Goal: Task Accomplishment & Management: Complete application form

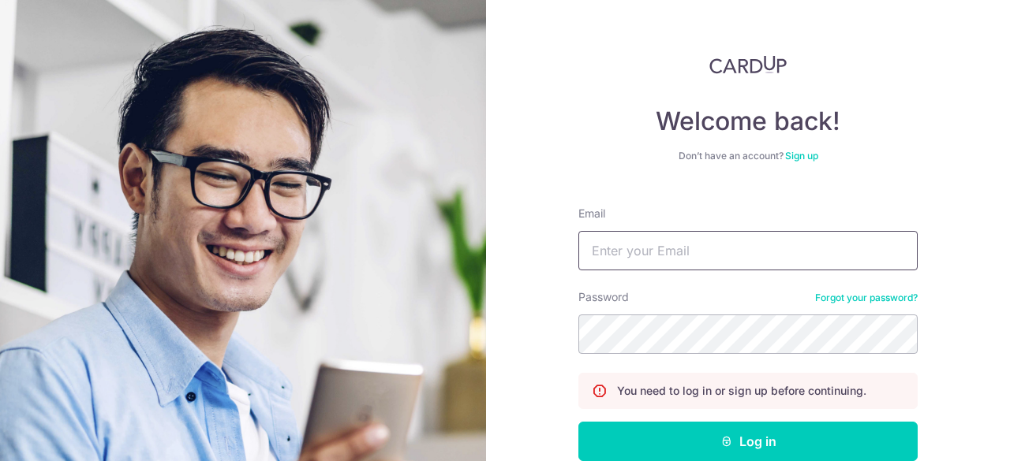
click at [622, 261] on input "Email" at bounding box center [747, 250] width 339 height 39
type input "jazliuscaesar@gmail.com"
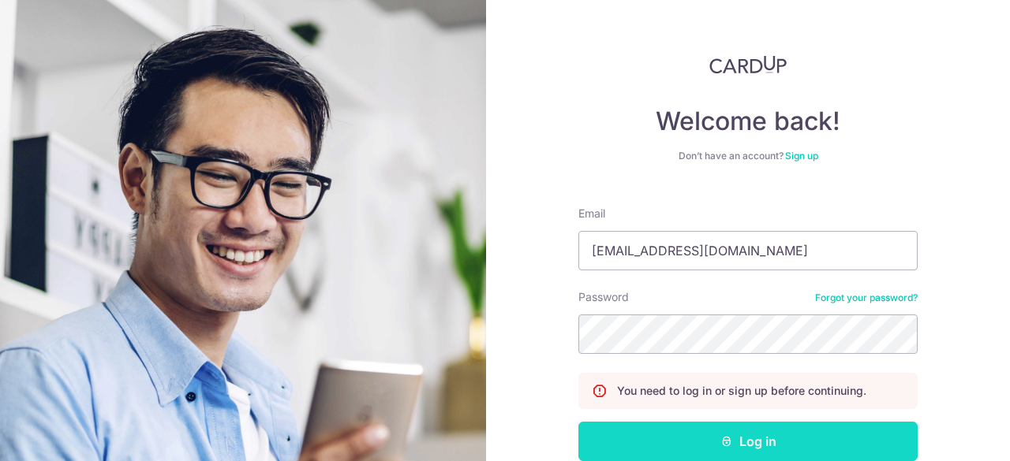
click at [760, 431] on button "Log in" at bounding box center [747, 441] width 339 height 39
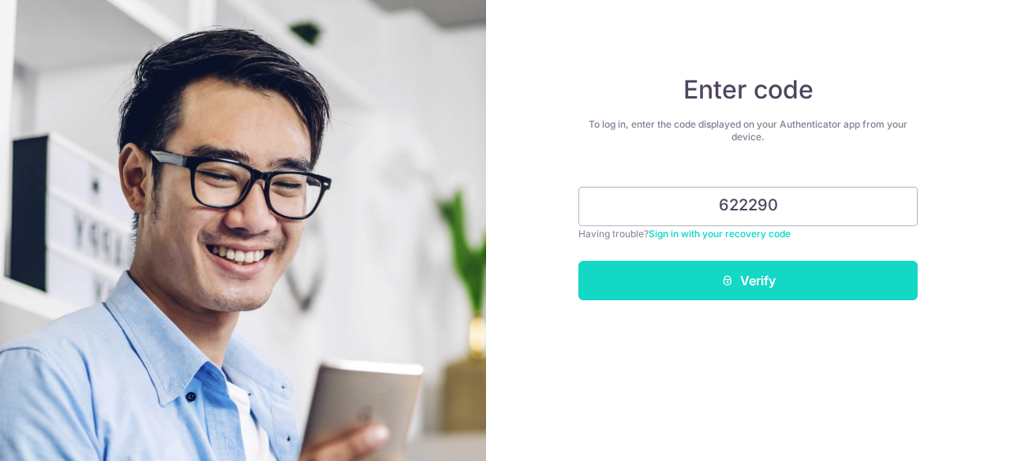
type input "622290"
click at [801, 267] on button "Verify" at bounding box center [747, 280] width 339 height 39
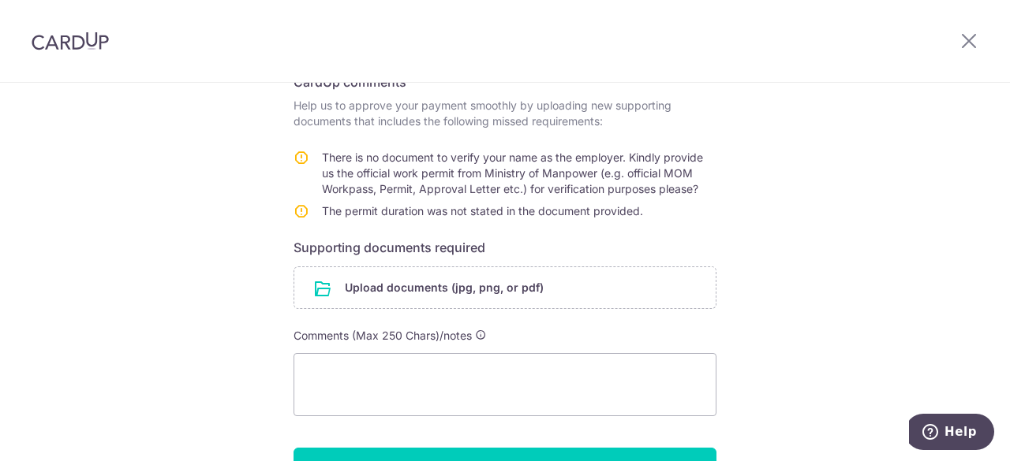
scroll to position [158, 0]
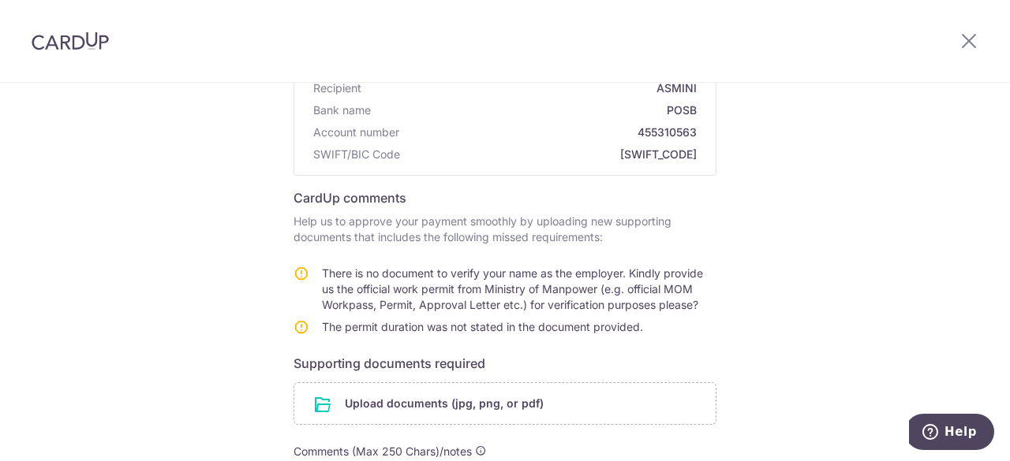
click at [209, 283] on div "Help us verify your payment Recipient details Recipient ASMINI Bank name POSB A…" at bounding box center [505, 320] width 1010 height 790
click at [155, 242] on div "Help us verify your payment Recipient details Recipient ASMINI Bank name POSB A…" at bounding box center [505, 320] width 1010 height 790
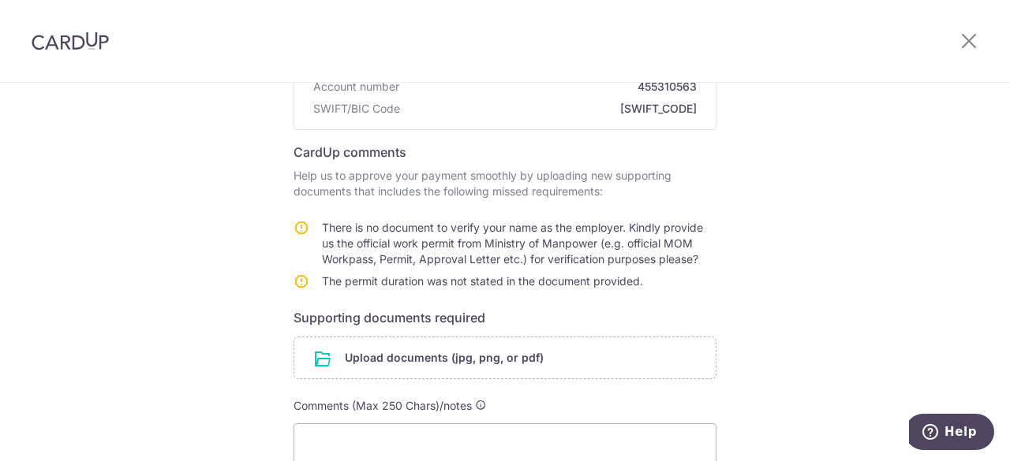
scroll to position [237, 0]
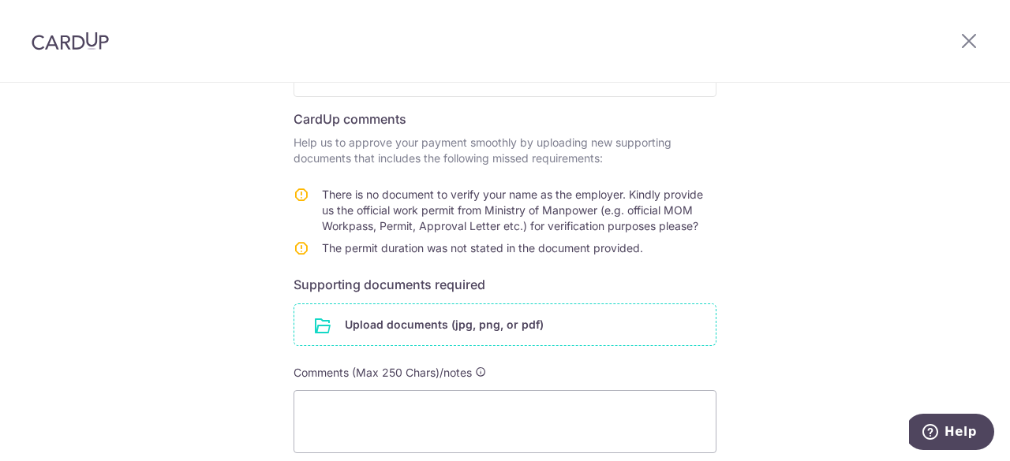
click at [401, 326] on input "file" at bounding box center [504, 324] width 421 height 41
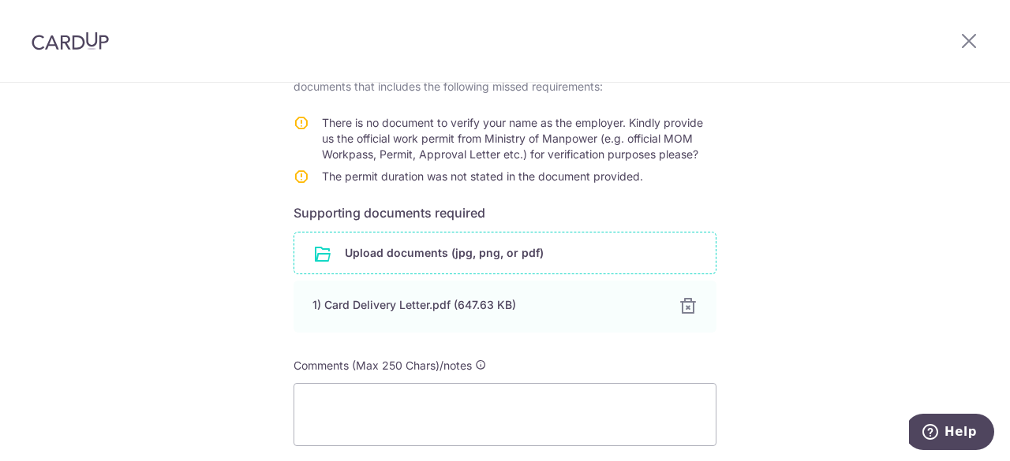
scroll to position [394, 0]
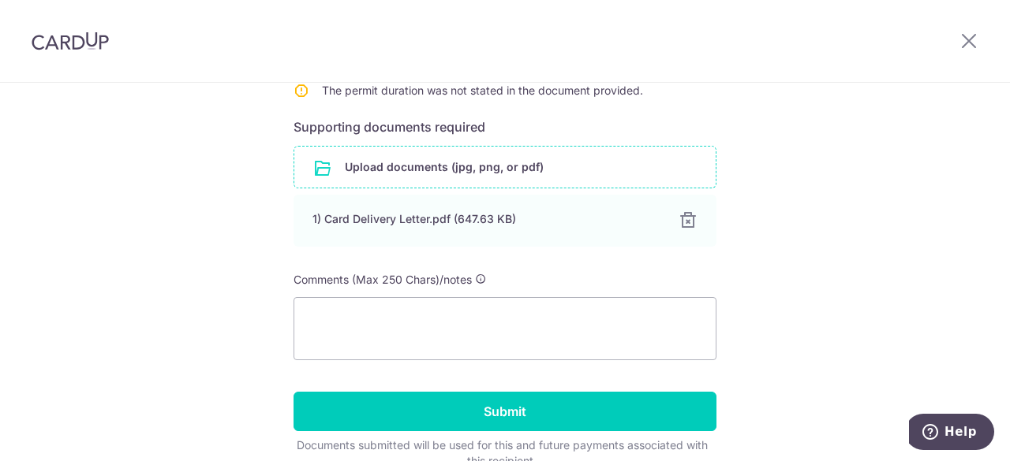
click at [367, 165] on input "file" at bounding box center [504, 167] width 421 height 41
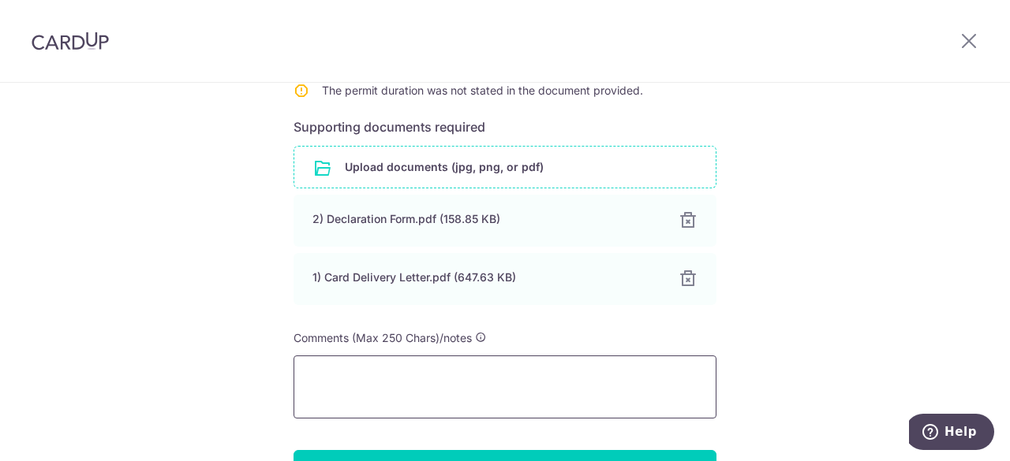
click at [388, 387] on textarea at bounding box center [504, 387] width 423 height 63
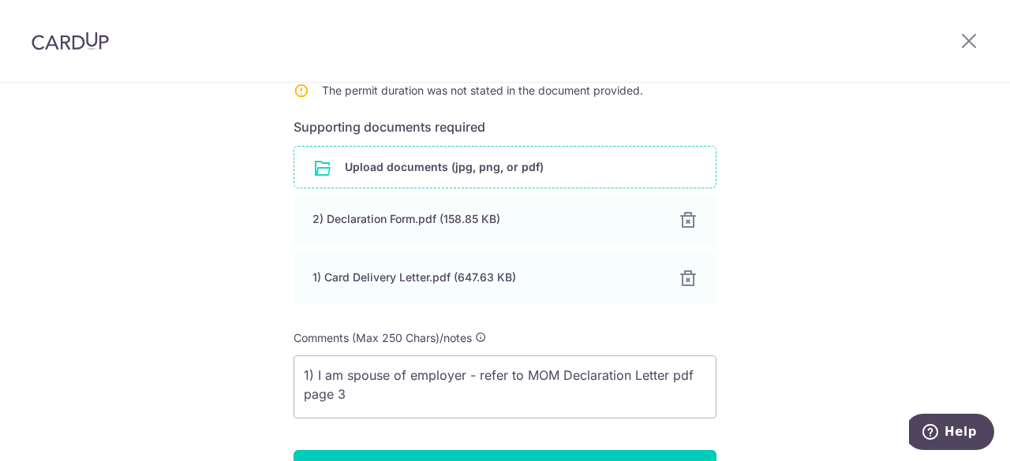
drag, startPoint x: 124, startPoint y: 250, endPoint x: 136, endPoint y: 250, distance: 12.6
click at [124, 250] on div "Help us verify your payment Recipient details Recipient ASMINI Bank name POSB A…" at bounding box center [505, 144] width 1010 height 913
click at [428, 375] on textarea "1) I am spouse of employer - refer to MOM Declaration Letter pdf page 3" at bounding box center [504, 387] width 423 height 63
click at [398, 400] on textarea "1) I am employer's spouse - refer to MOM Declaration Letter pdf page 3" at bounding box center [504, 387] width 423 height 63
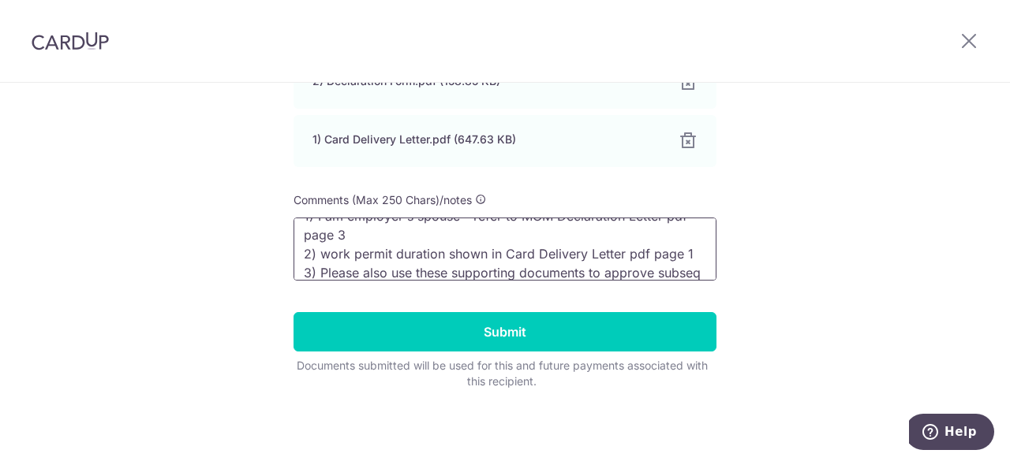
scroll to position [40, 0]
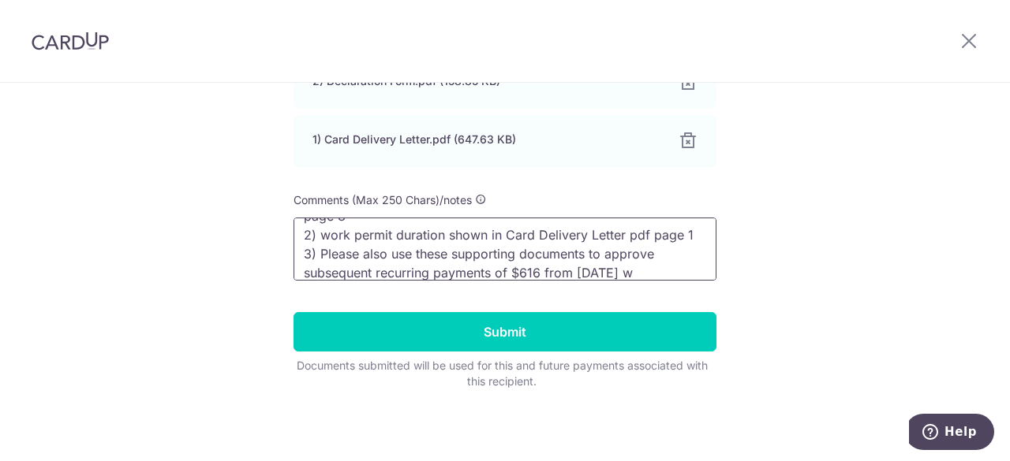
click at [676, 264] on textarea "1) I am employer's spouse - refer to MOM Declaration Letter pdf page 3 2) work …" at bounding box center [504, 249] width 423 height 63
click at [681, 272] on textarea "1) I am employer's spouse - refer to MOM Declaration Letter pdf page 3 2) work …" at bounding box center [504, 249] width 423 height 63
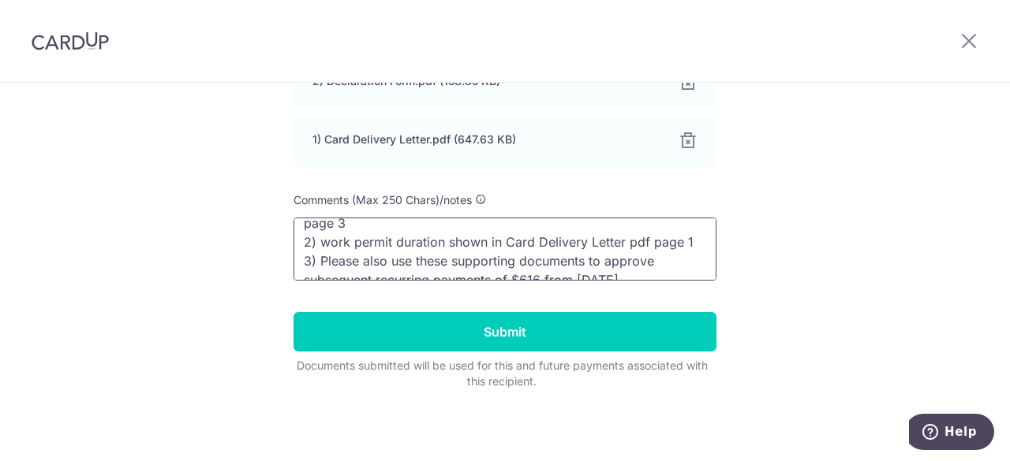
scroll to position [51, 0]
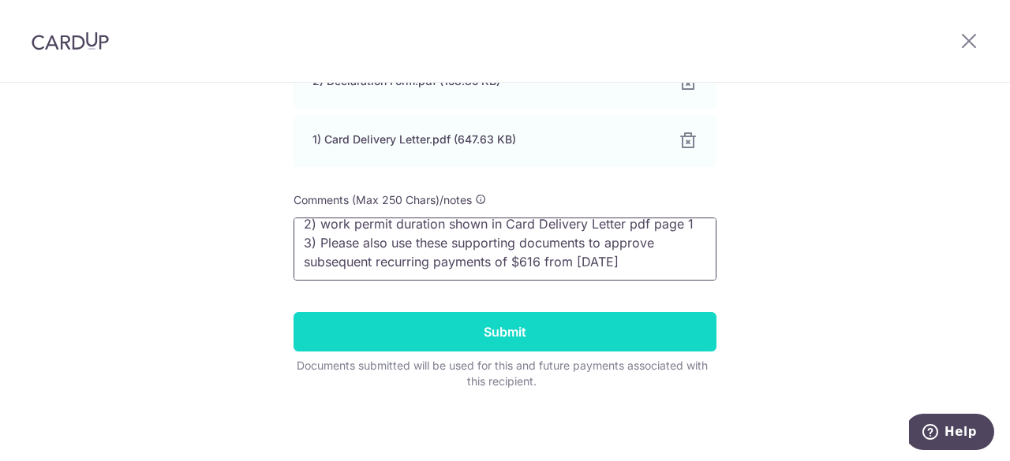
type textarea "1) I am employer's spouse - refer to MOM Declaration Letter pdf page 3 2) work …"
click at [522, 323] on input "Submit" at bounding box center [504, 331] width 423 height 39
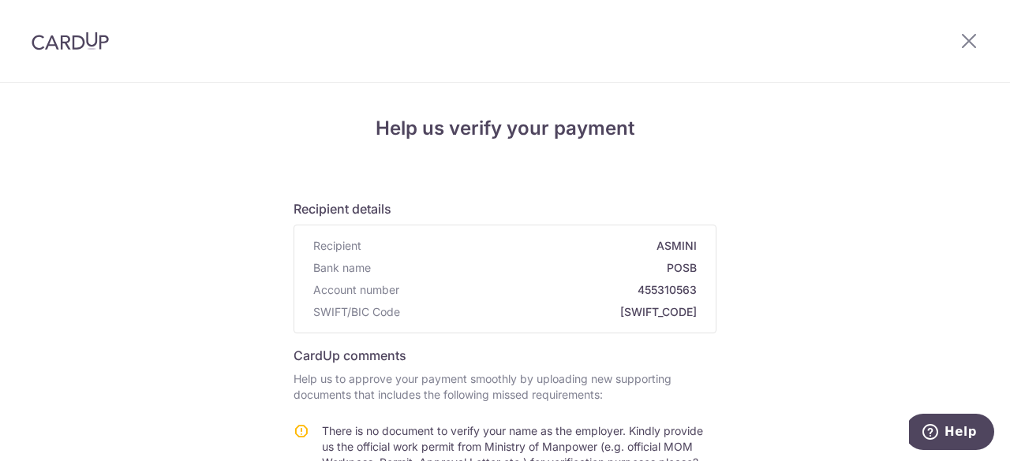
scroll to position [431, 0]
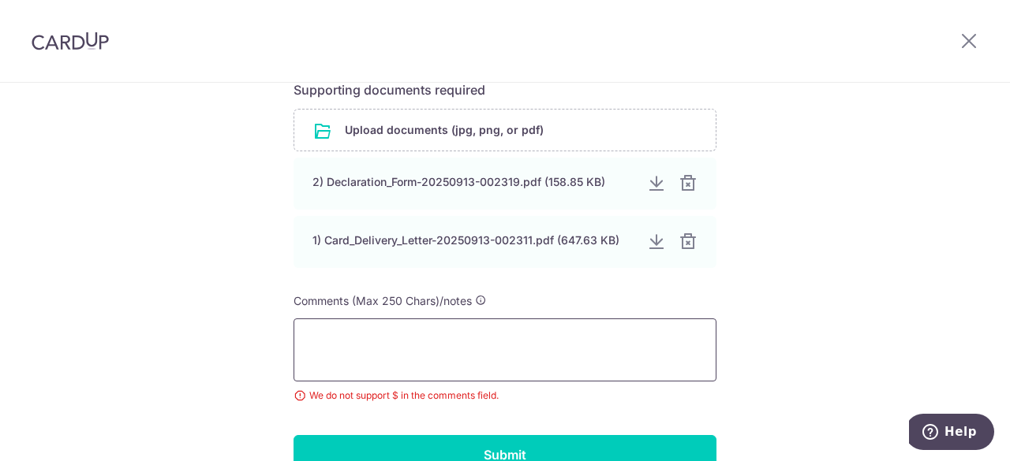
click at [517, 331] on textarea at bounding box center [504, 350] width 423 height 63
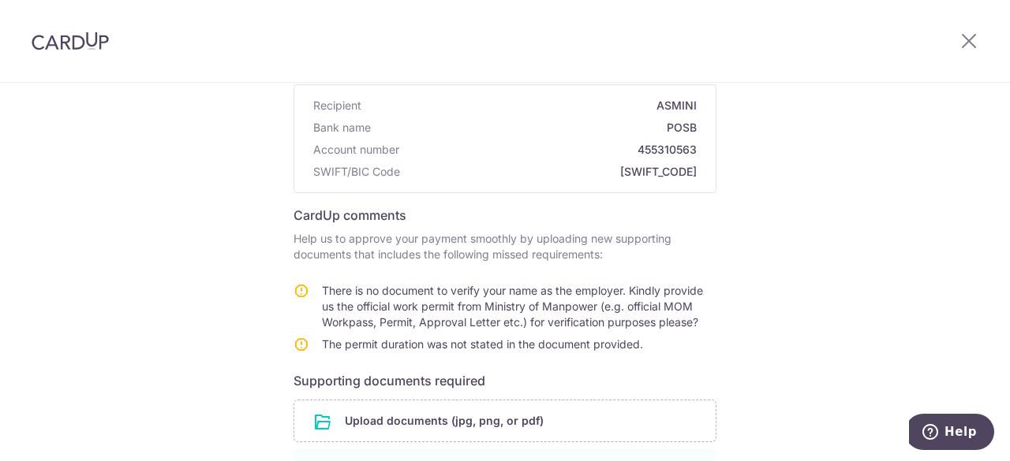
scroll to position [397, 0]
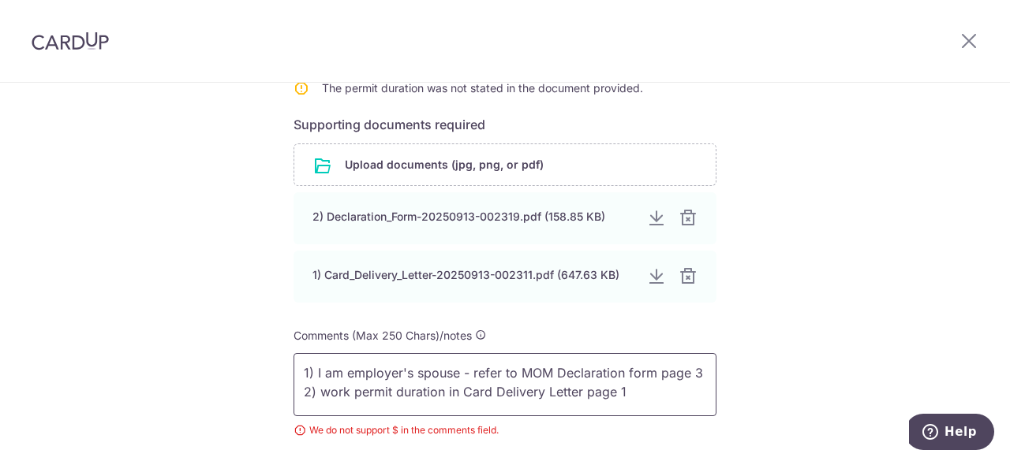
click at [445, 393] on textarea "1) I am employer's spouse - refer to MOM Declaration form page 3 2) work permit…" at bounding box center [504, 384] width 423 height 63
click at [444, 390] on textarea "1) I am employer's spouse - refer to MOM Declaration form page 3 2) work permit…" at bounding box center [504, 384] width 423 height 63
click at [677, 390] on textarea "1) I am employer's spouse - refer to MOM Declaration form page 3 2) work permit…" at bounding box center [504, 384] width 423 height 63
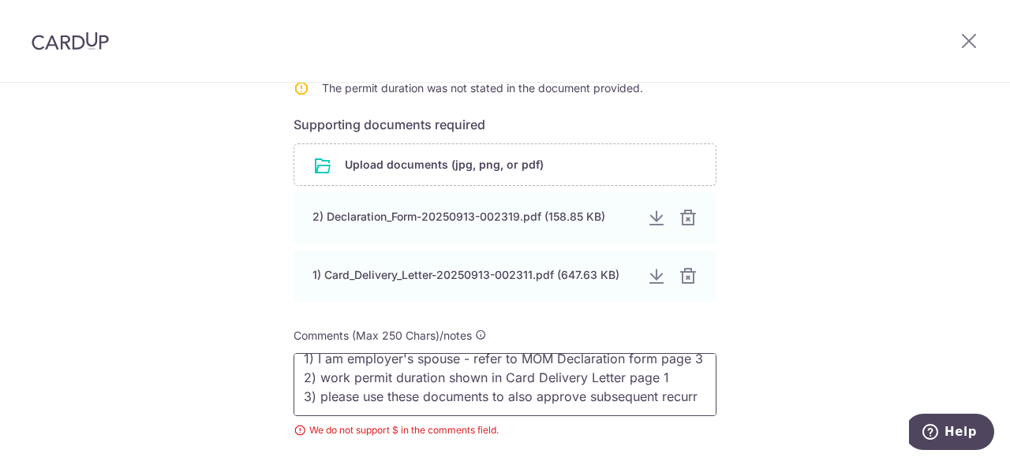
scroll to position [40, 0]
click at [641, 401] on textarea "1) I am employer's spouse - refer to MOM Declaration form page 3 2) work permit…" at bounding box center [504, 384] width 423 height 63
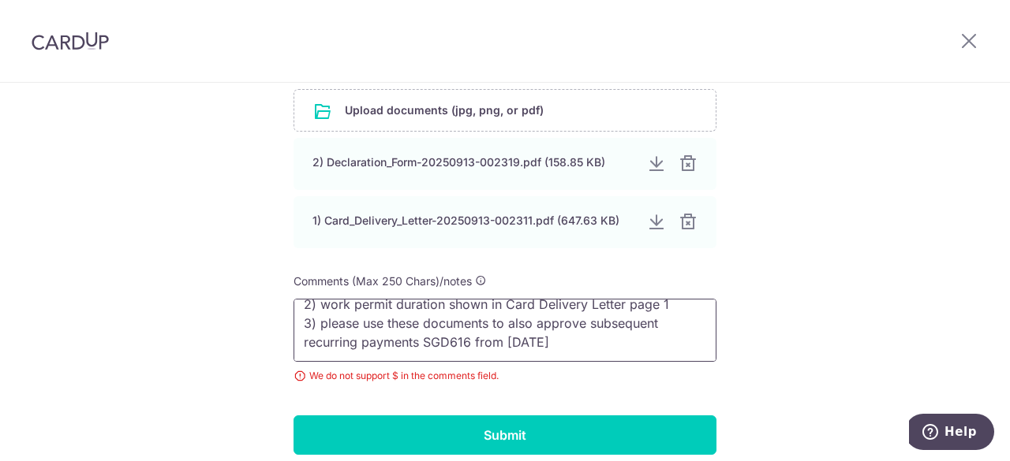
scroll to position [476, 0]
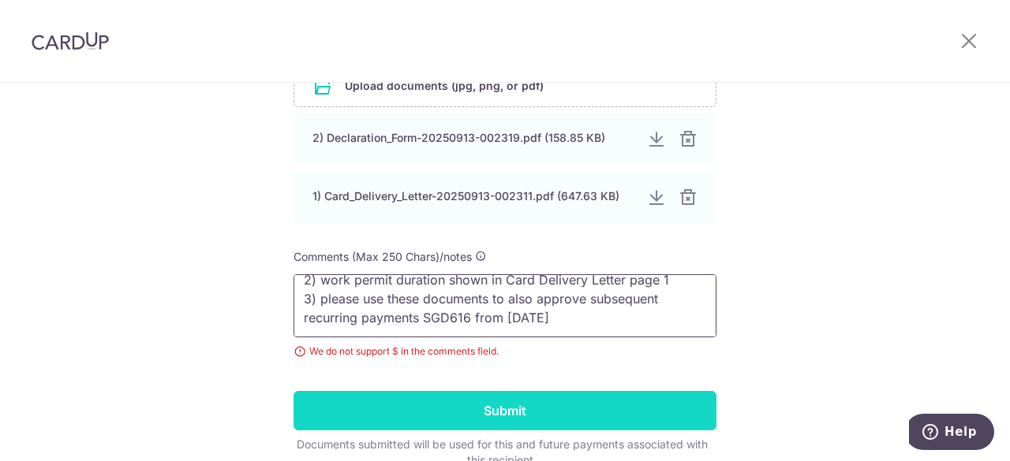
type textarea "1) I am employer's spouse - refer to MOM Declaration form page 3 2) work permit…"
click at [506, 403] on input "Submit" at bounding box center [504, 410] width 423 height 39
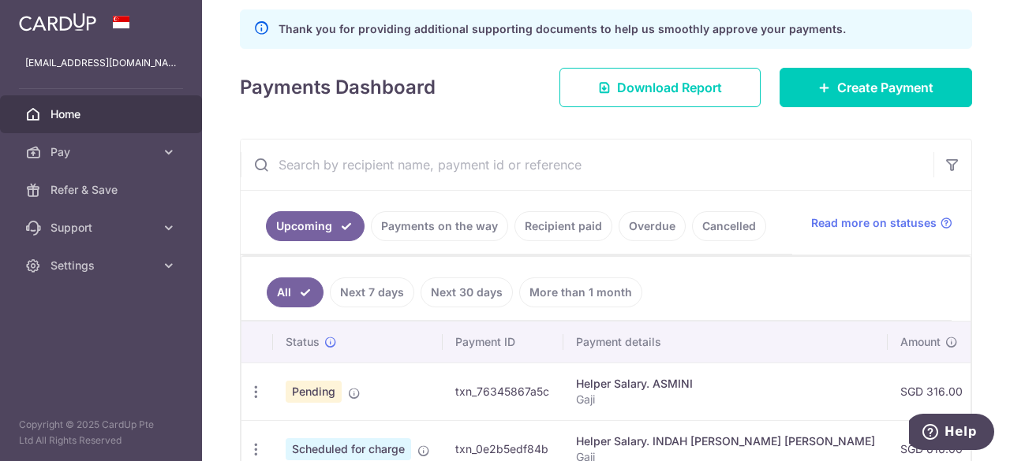
scroll to position [316, 0]
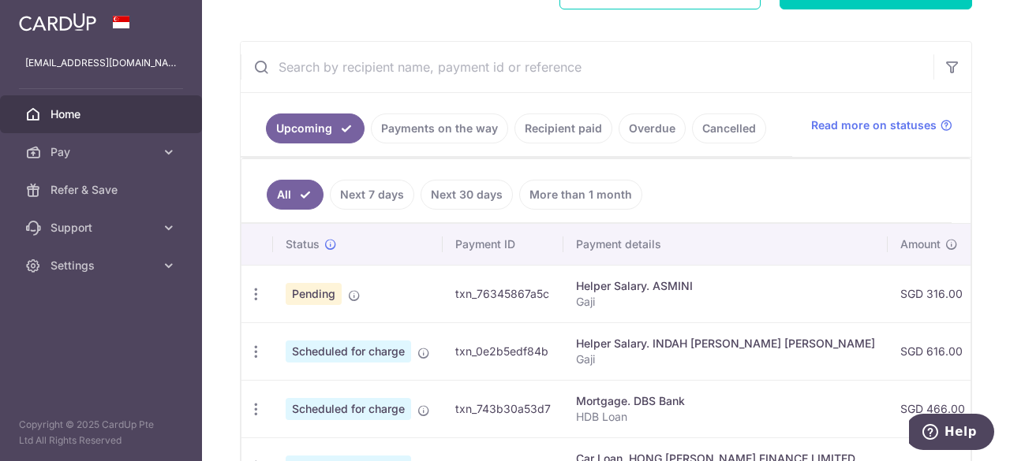
click at [452, 132] on link "Payments on the way" at bounding box center [439, 129] width 137 height 30
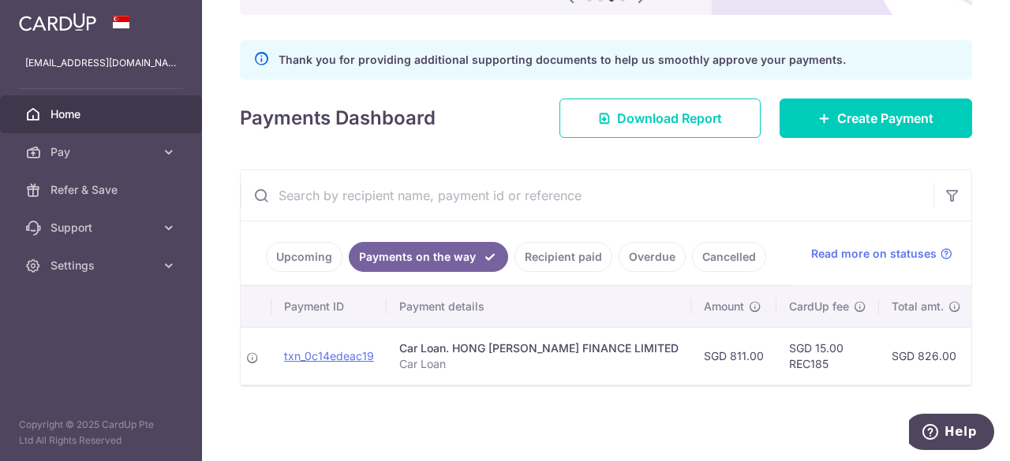
scroll to position [0, 0]
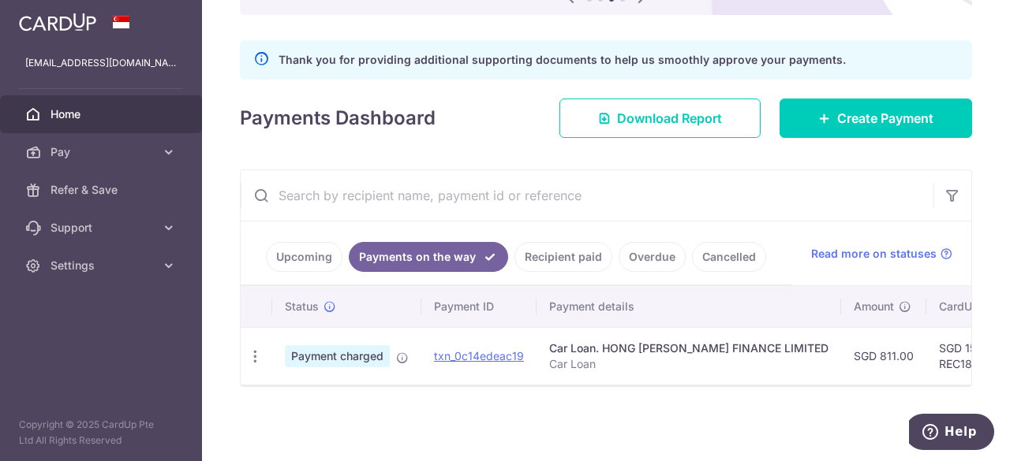
click at [538, 263] on link "Recipient paid" at bounding box center [563, 257] width 98 height 30
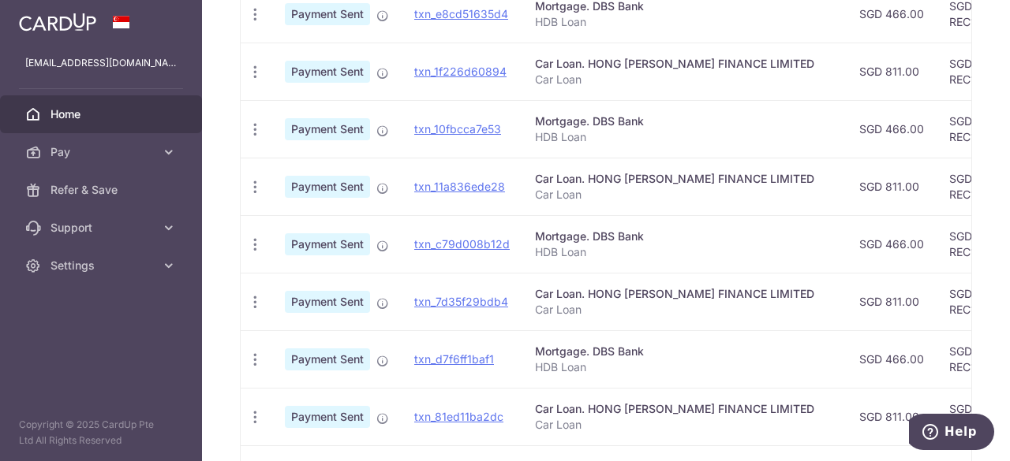
scroll to position [350, 0]
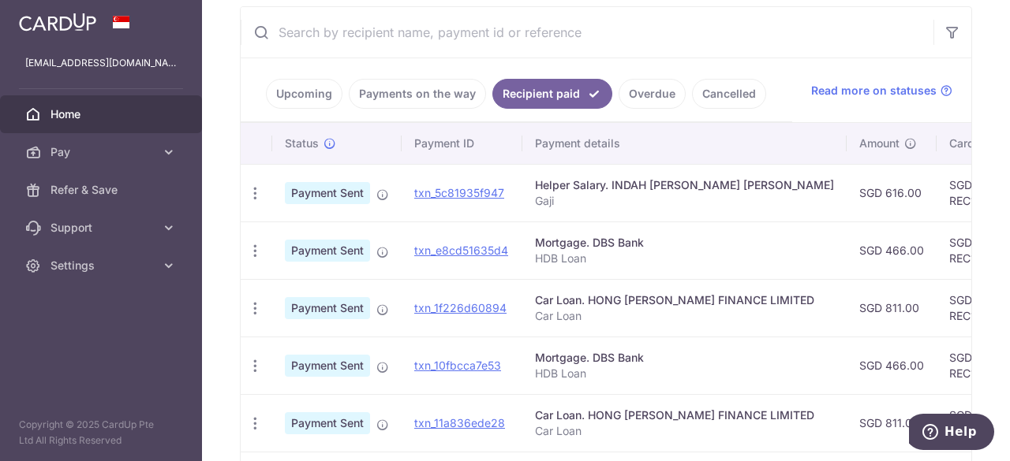
click at [644, 99] on link "Overdue" at bounding box center [651, 94] width 67 height 30
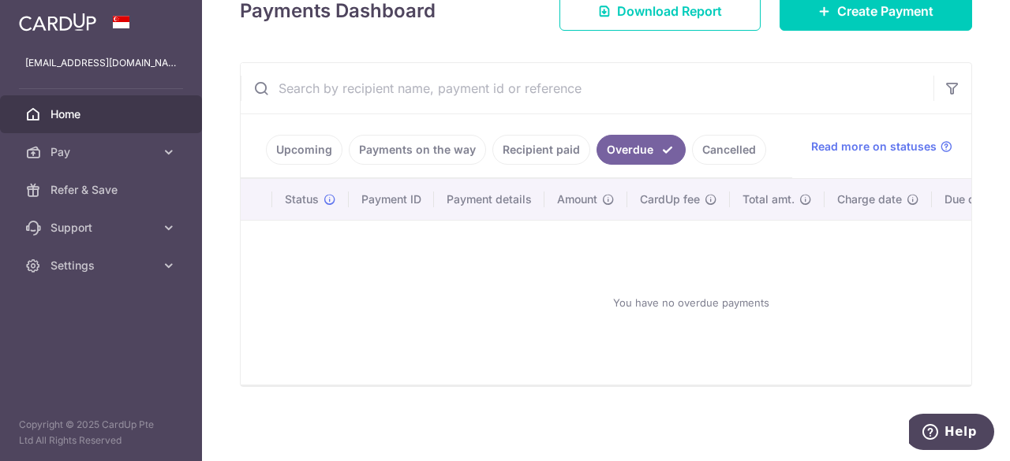
scroll to position [298, 0]
click at [723, 149] on link "Cancelled" at bounding box center [729, 150] width 74 height 30
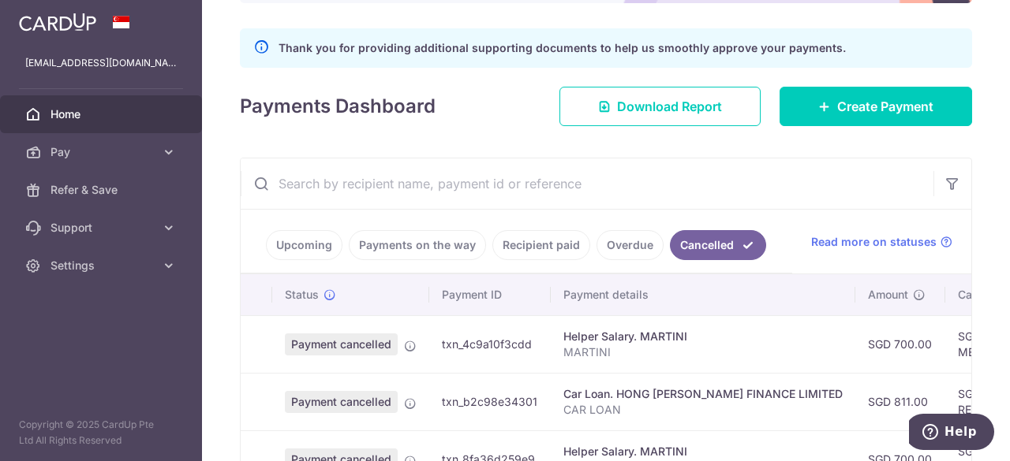
scroll to position [350, 0]
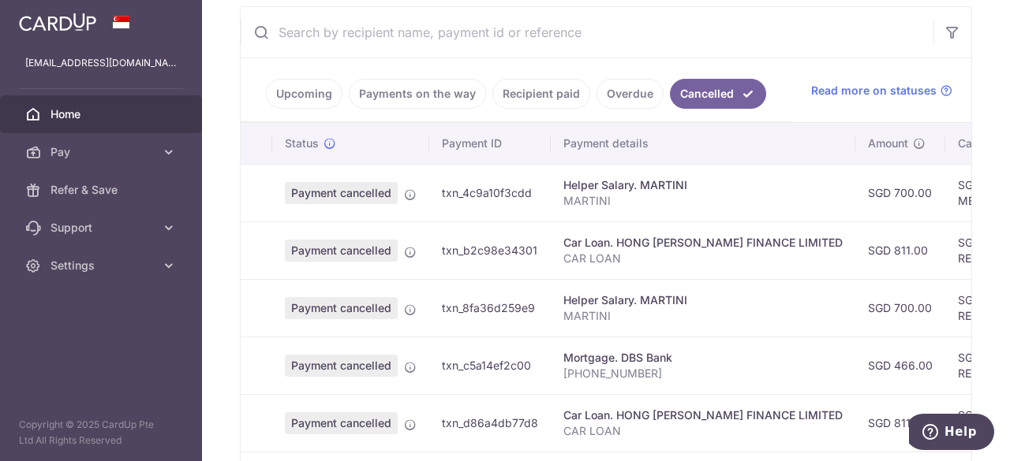
click at [532, 101] on link "Recipient paid" at bounding box center [541, 94] width 98 height 30
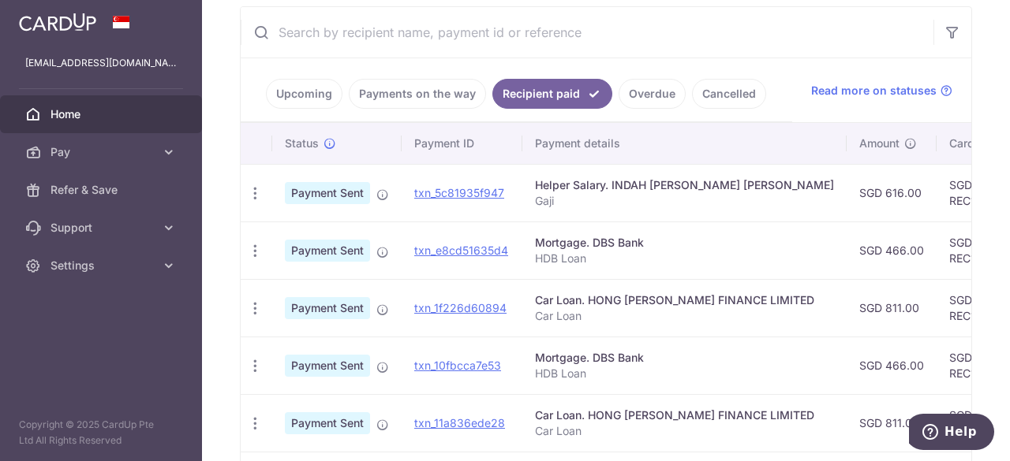
click at [413, 90] on link "Payments on the way" at bounding box center [417, 94] width 137 height 30
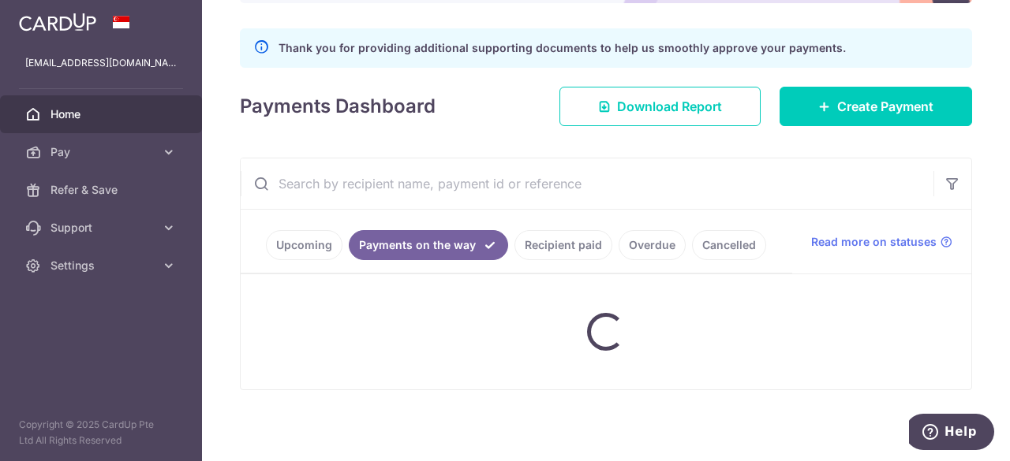
scroll to position [191, 0]
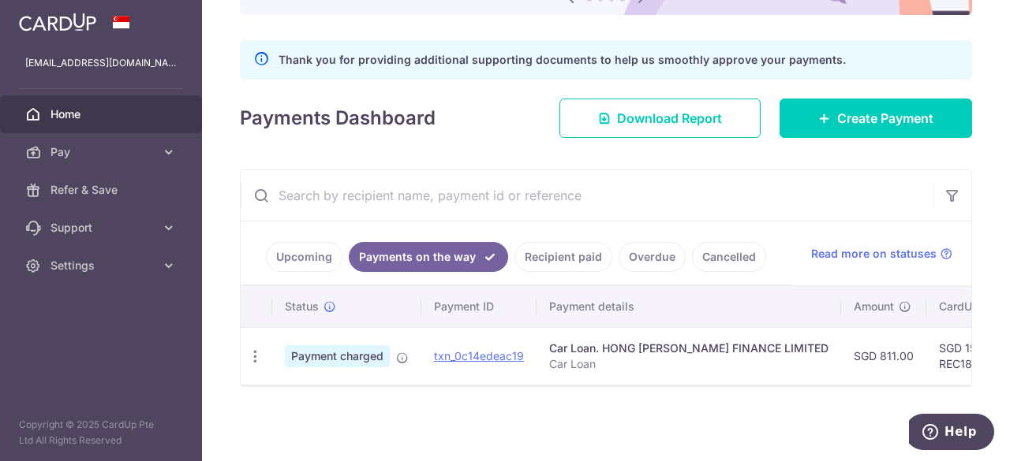
click at [301, 250] on link "Upcoming" at bounding box center [304, 257] width 77 height 30
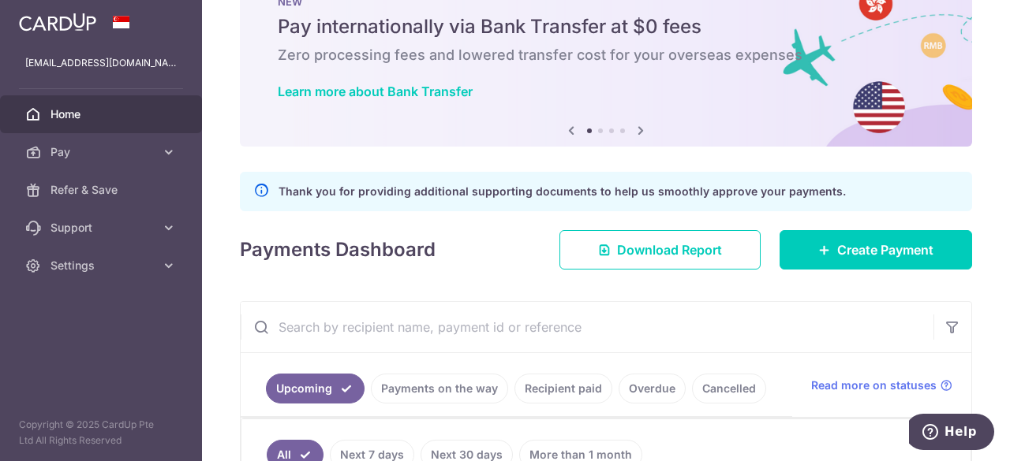
scroll to position [0, 0]
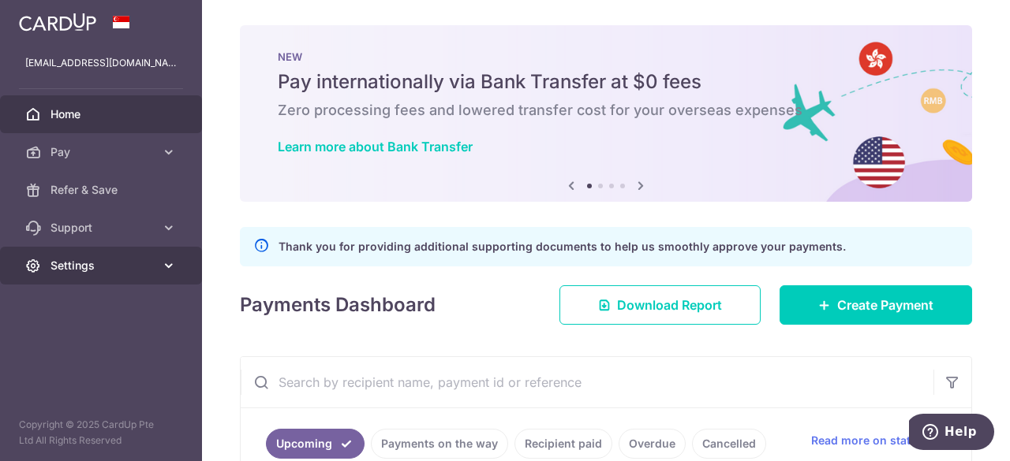
click at [82, 266] on span "Settings" at bounding box center [102, 266] width 104 height 16
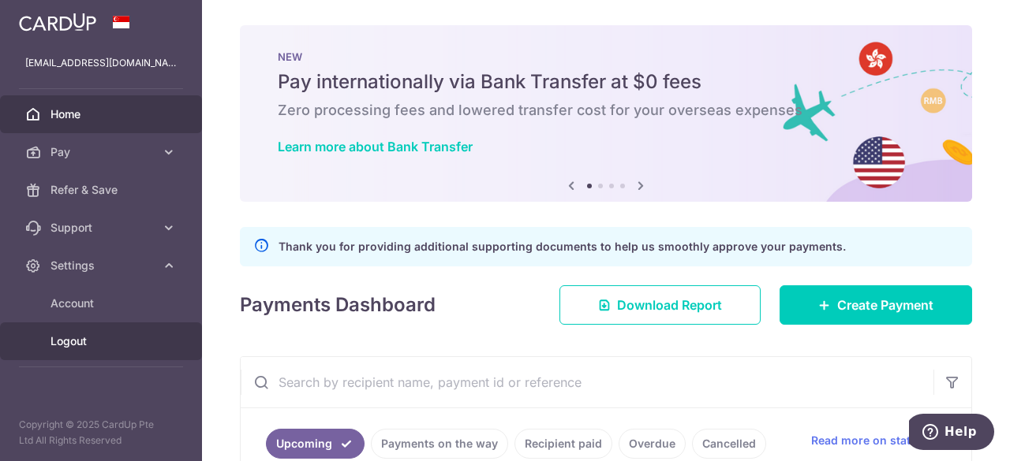
click at [71, 340] on span "Logout" at bounding box center [102, 342] width 104 height 16
